Goal: Transaction & Acquisition: Subscribe to service/newsletter

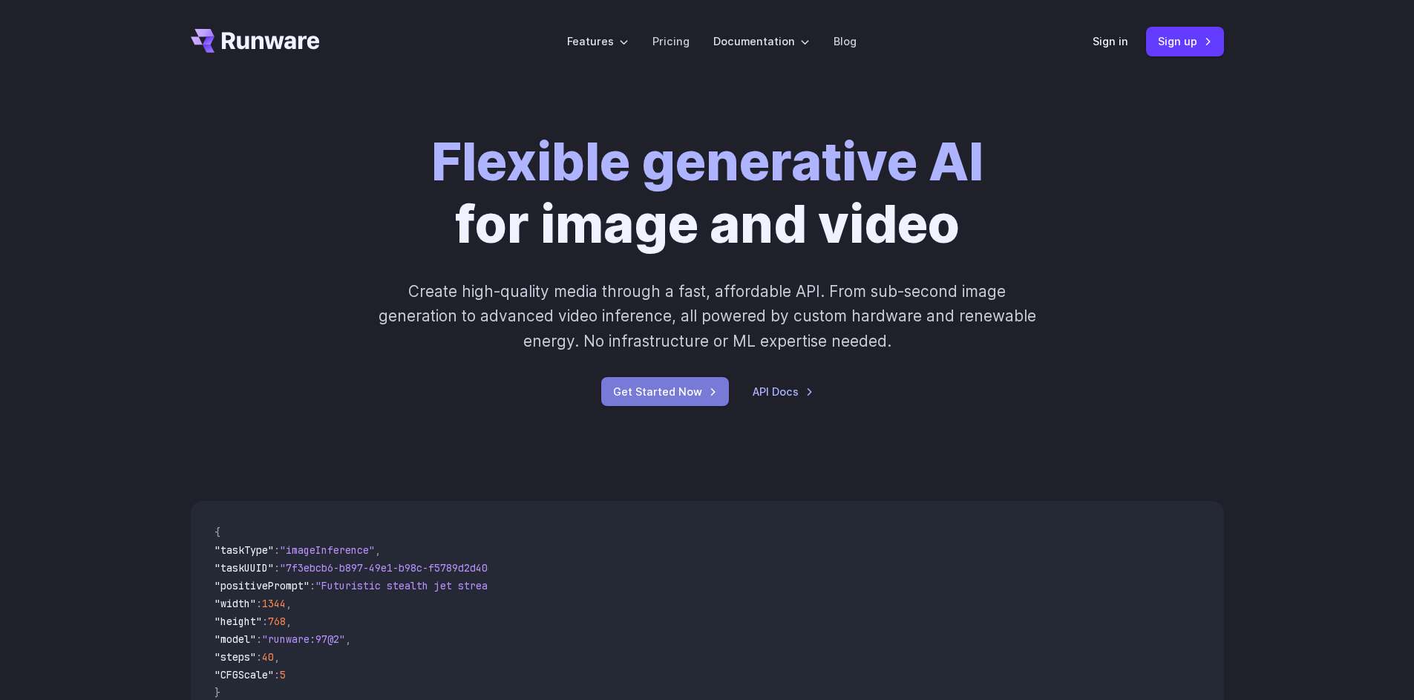
click at [657, 390] on link "Get Started Now" at bounding box center [665, 391] width 128 height 29
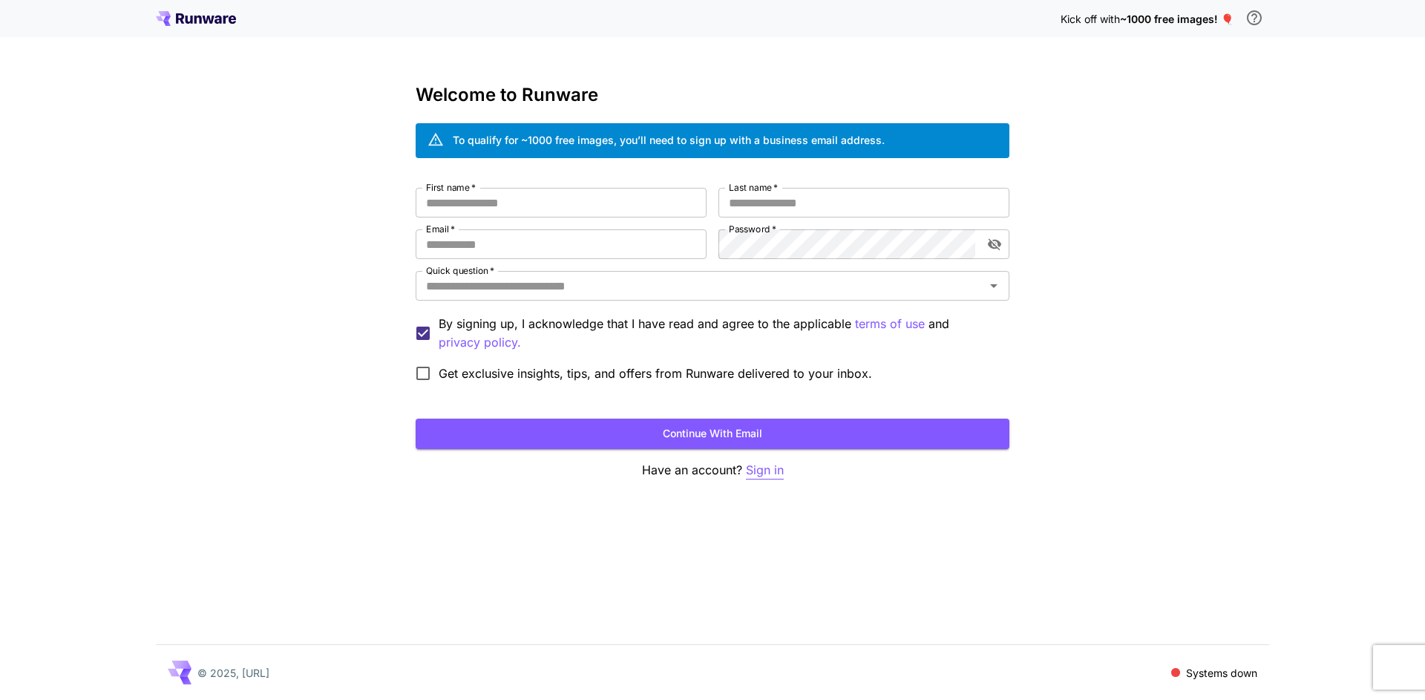
click at [762, 465] on p "Sign in" at bounding box center [765, 470] width 38 height 19
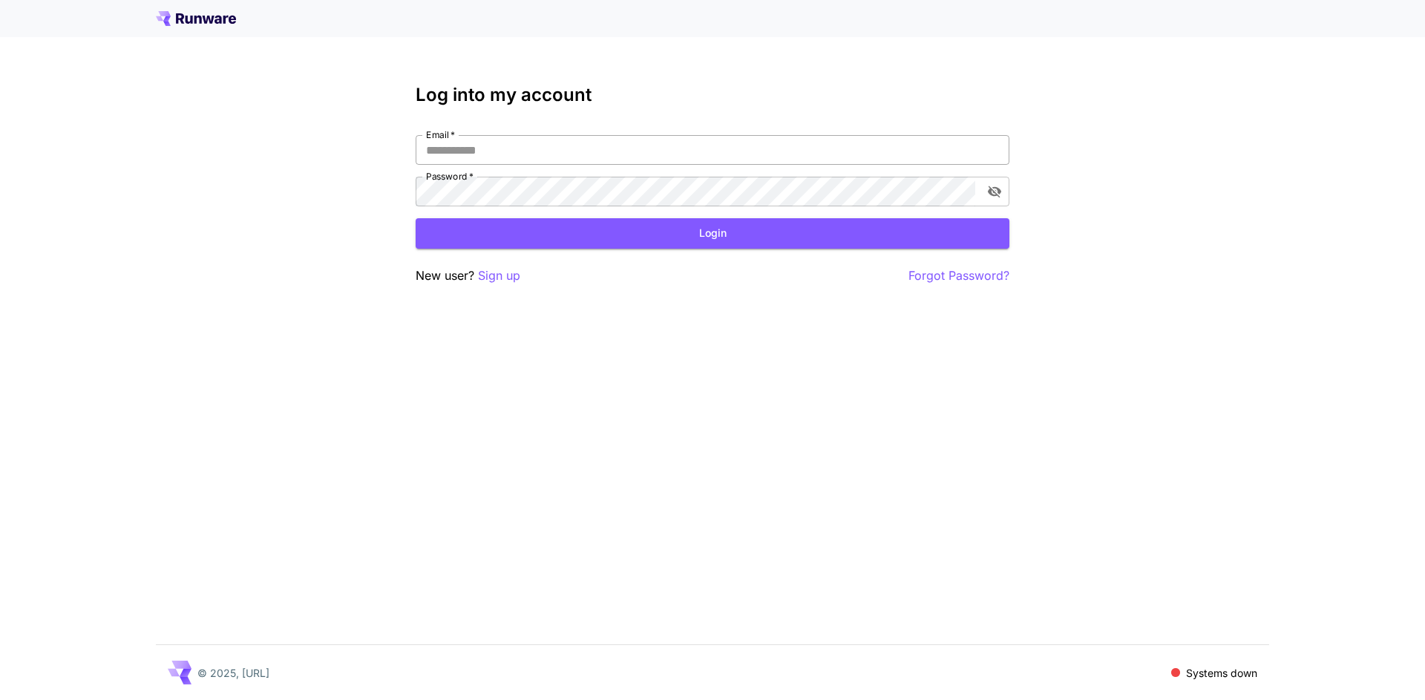
click at [585, 142] on input "Email   *" at bounding box center [713, 150] width 594 height 30
click at [497, 280] on p "Sign up" at bounding box center [499, 276] width 42 height 19
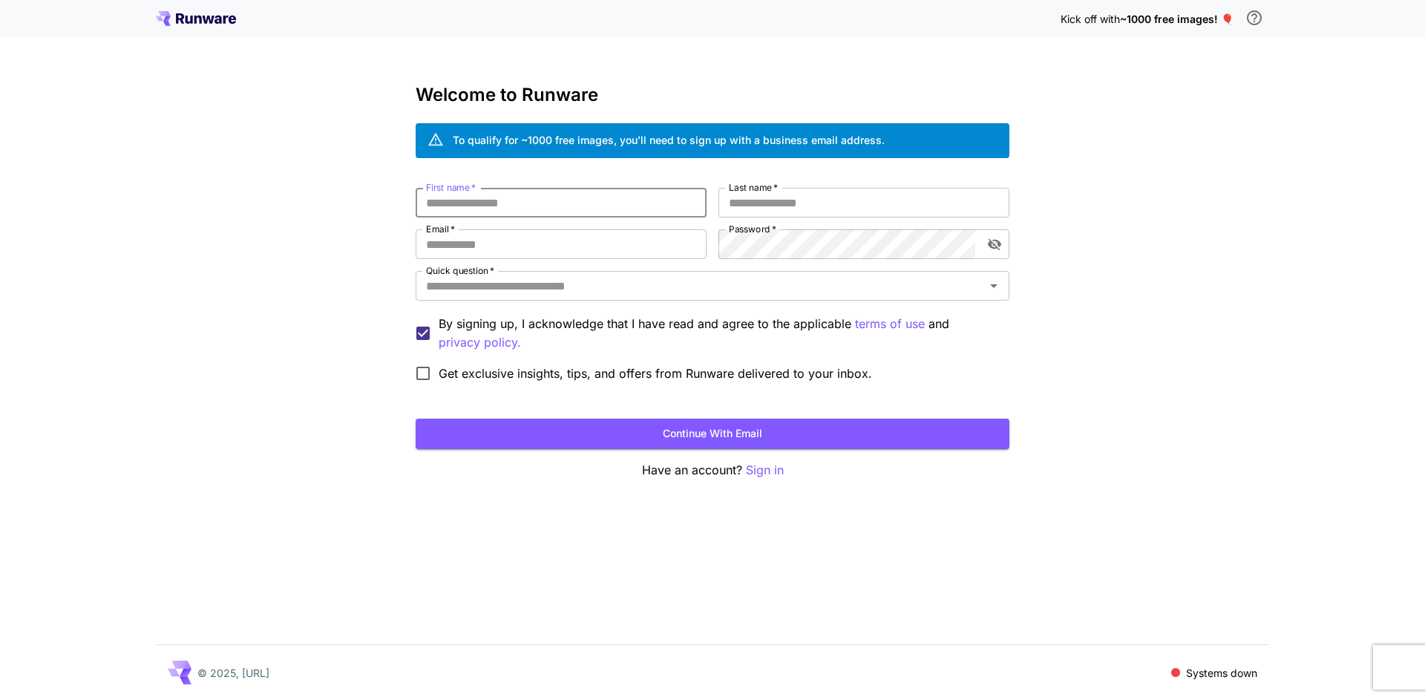
click at [577, 200] on input "First name   *" at bounding box center [561, 203] width 291 height 30
